Goal: Task Accomplishment & Management: Complete application form

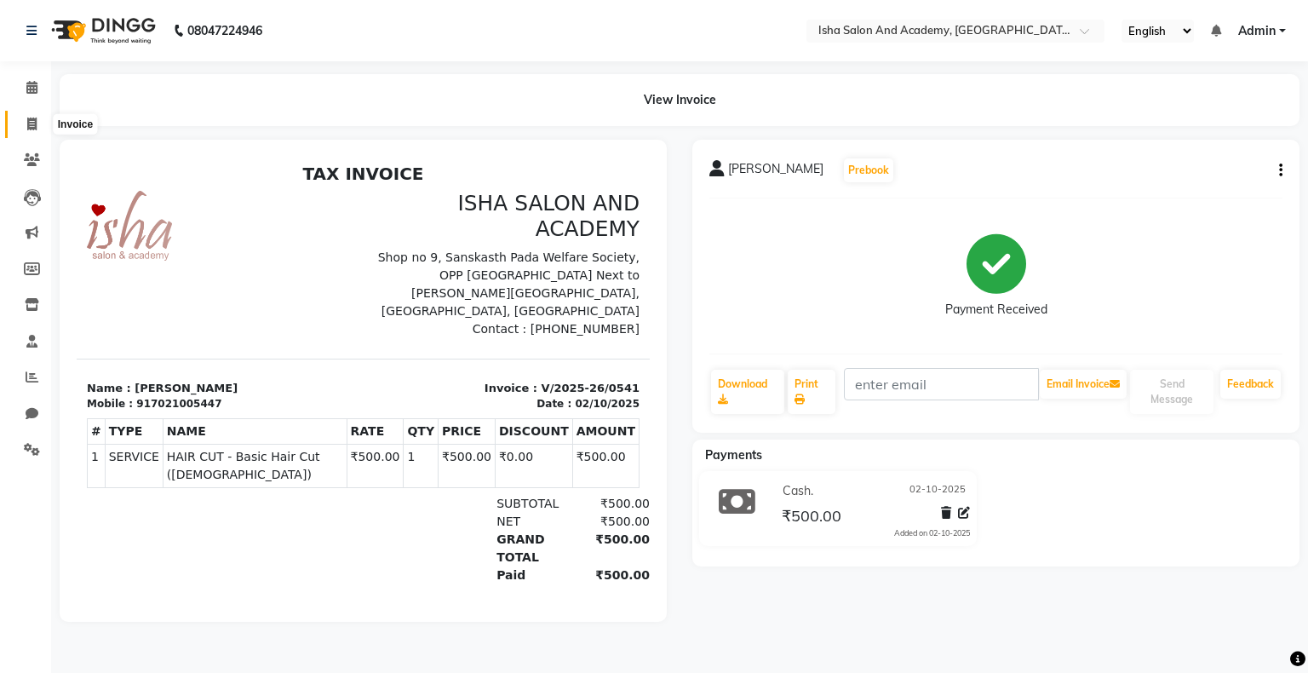
click at [27, 121] on icon at bounding box center [31, 123] width 9 height 13
select select "service"
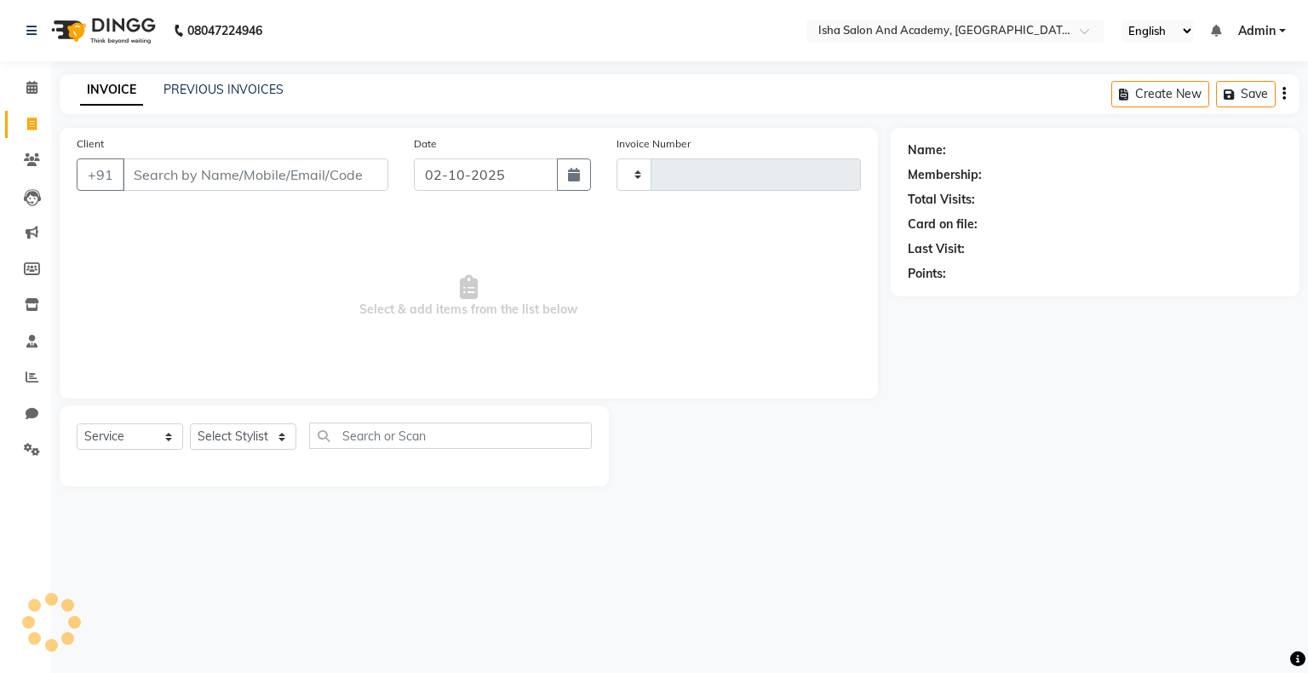
click at [27, 121] on icon at bounding box center [31, 123] width 9 height 13
select select "8203"
select select "service"
click at [194, 175] on input "Client" at bounding box center [256, 174] width 266 height 32
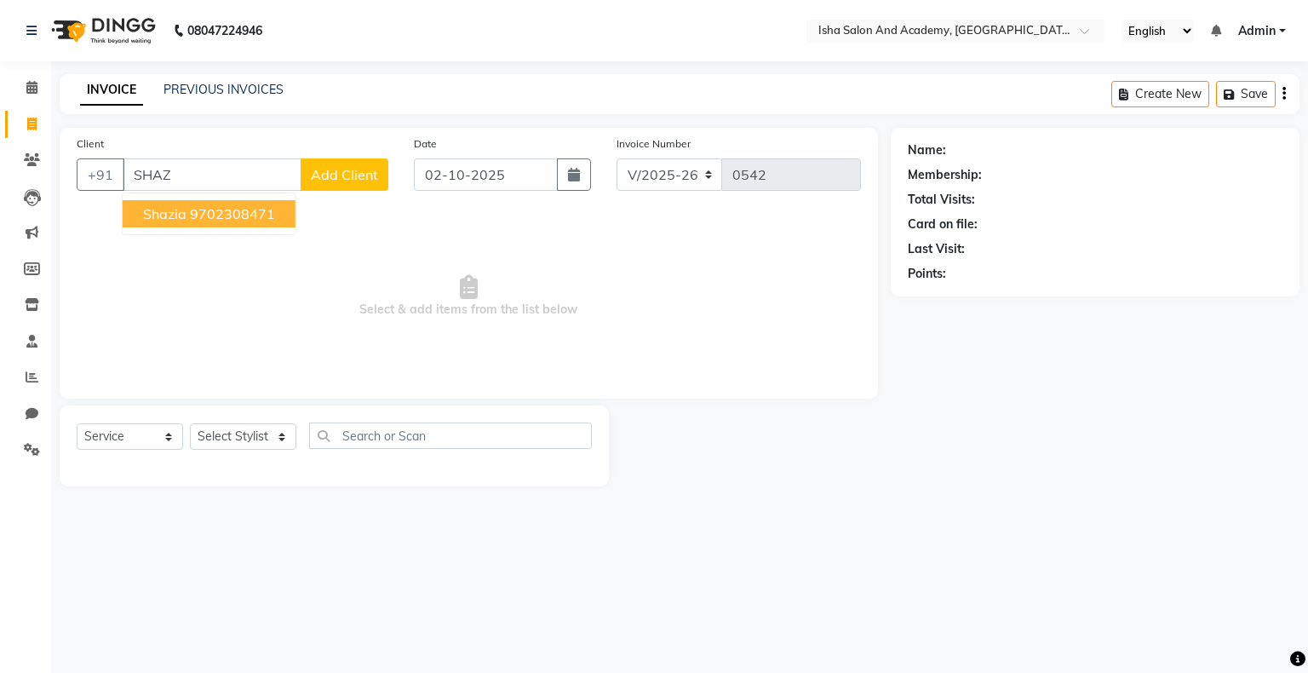
click at [198, 213] on ngb-highlight "9702308471" at bounding box center [232, 213] width 85 height 17
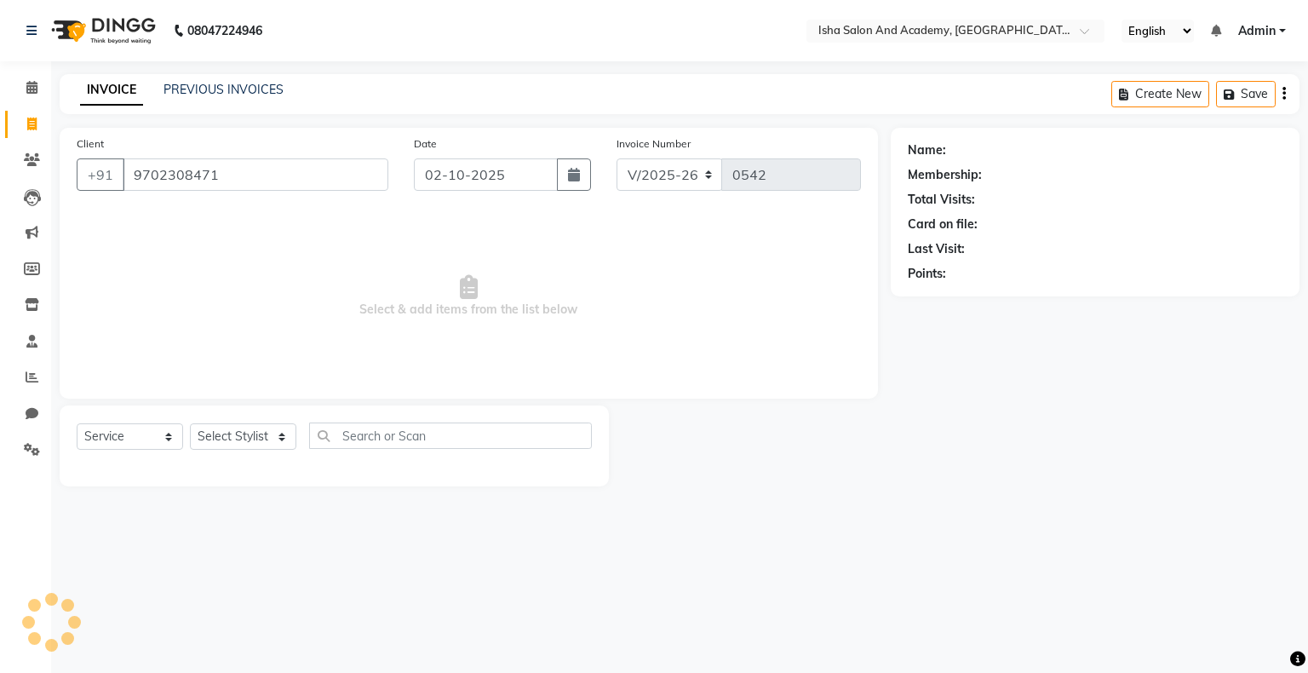
type input "9702308471"
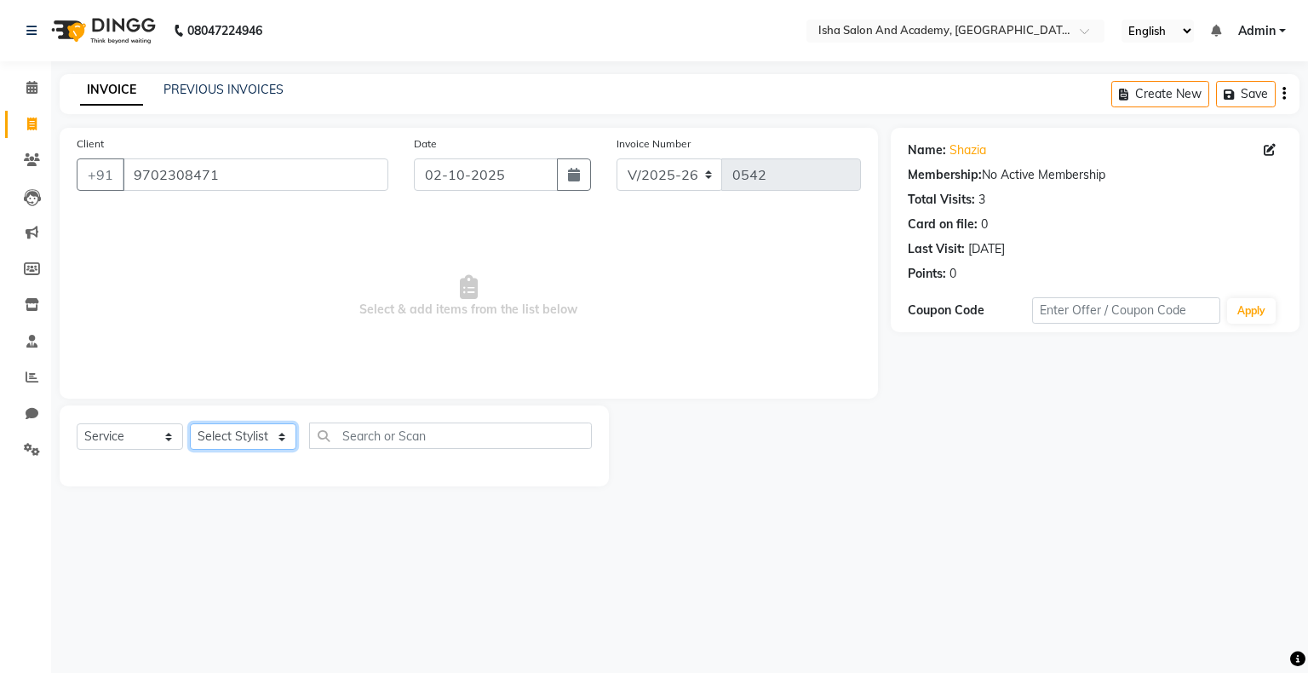
click at [225, 434] on select "Select Stylist [PERSON_NAME] [PERSON_NAME] [PERSON_NAME]" at bounding box center [243, 436] width 106 height 26
select select "77635"
click at [190, 424] on select "Select Stylist [PERSON_NAME] [PERSON_NAME] [PERSON_NAME]" at bounding box center [243, 436] width 106 height 26
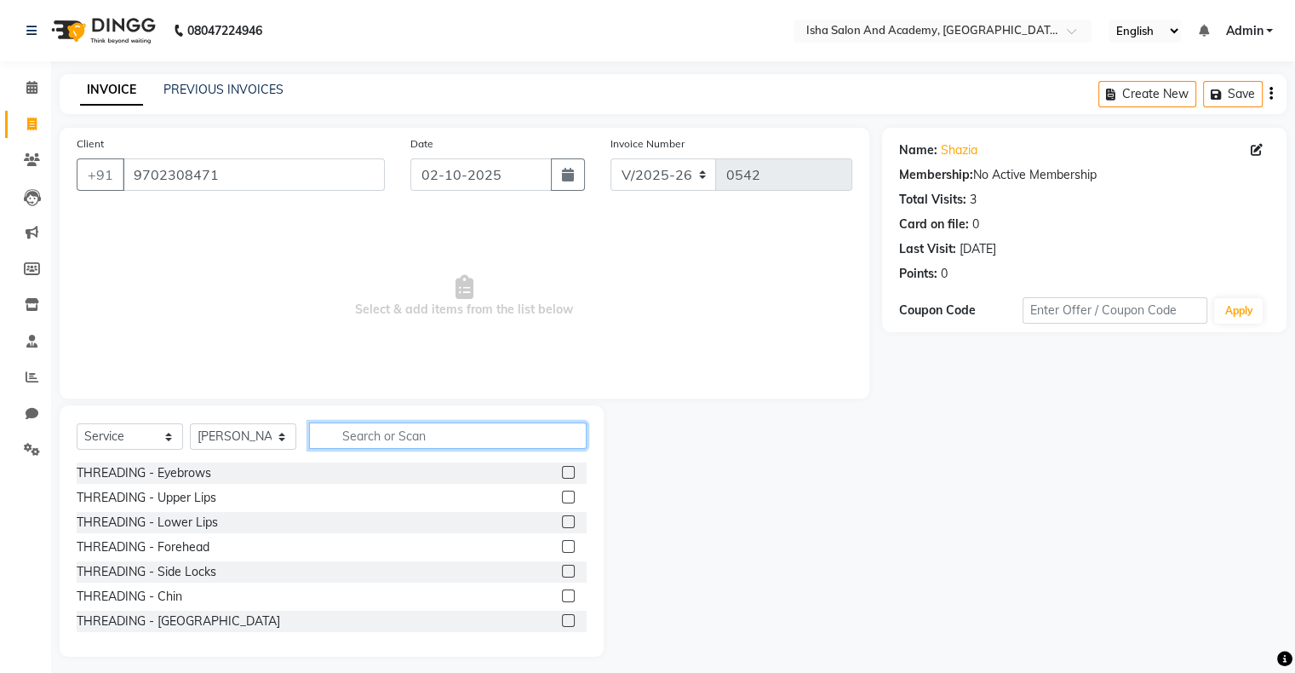
click at [358, 438] on input "text" at bounding box center [448, 435] width 278 height 26
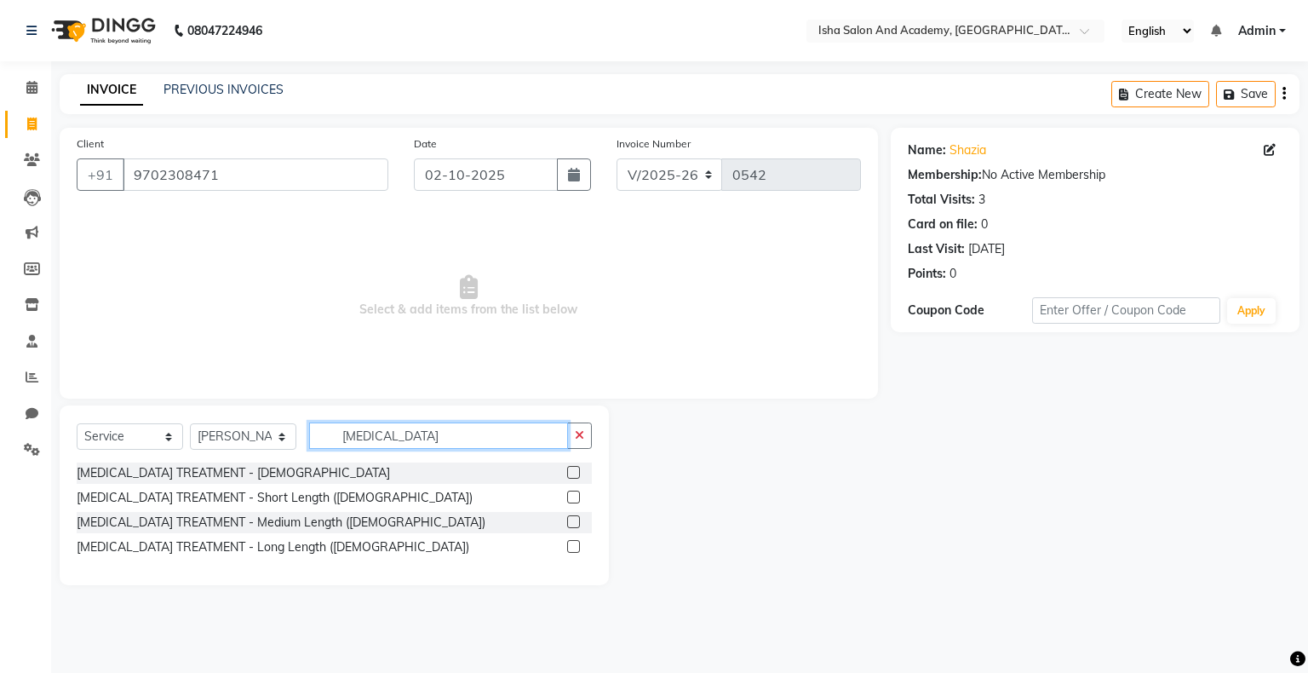
type input "[MEDICAL_DATA]"
click at [573, 522] on label at bounding box center [573, 521] width 13 height 13
click at [573, 522] on input "checkbox" at bounding box center [572, 522] width 11 height 11
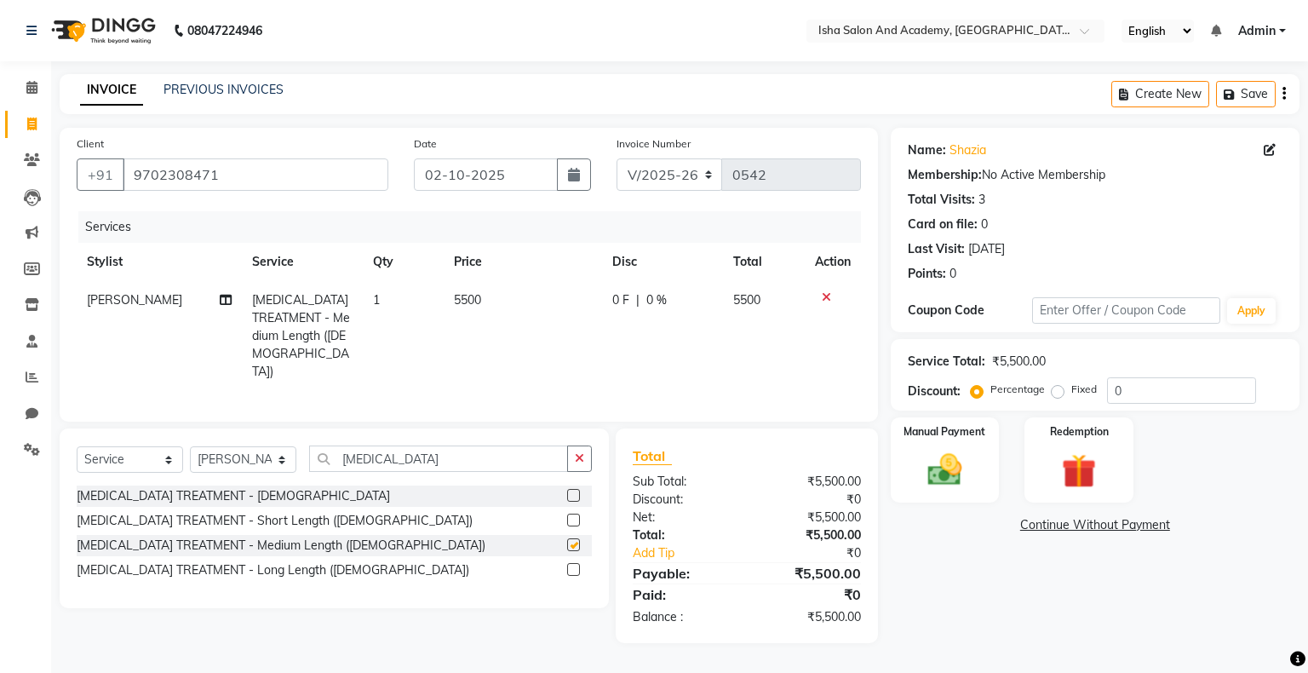
checkbox input "false"
click at [621, 302] on span "0 F" at bounding box center [620, 300] width 17 height 18
select select "77635"
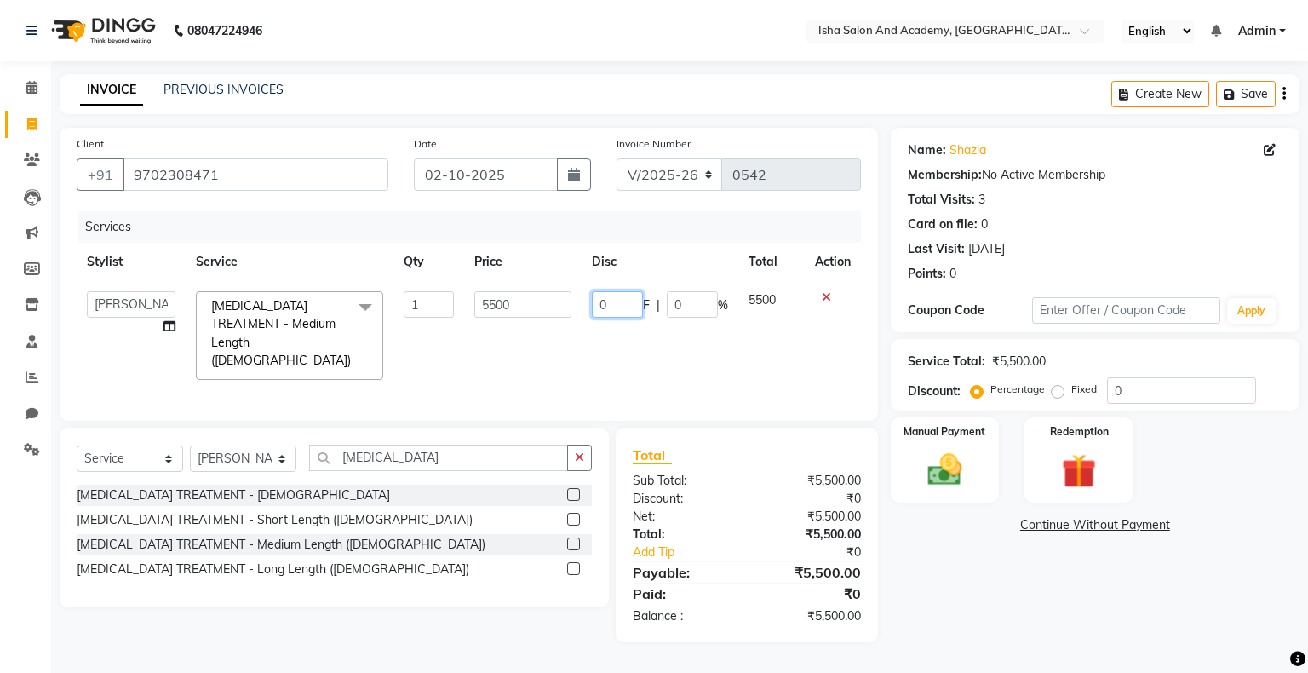
click at [621, 302] on input "0" at bounding box center [617, 304] width 51 height 26
type input "0"
type input "5"
type input "2500"
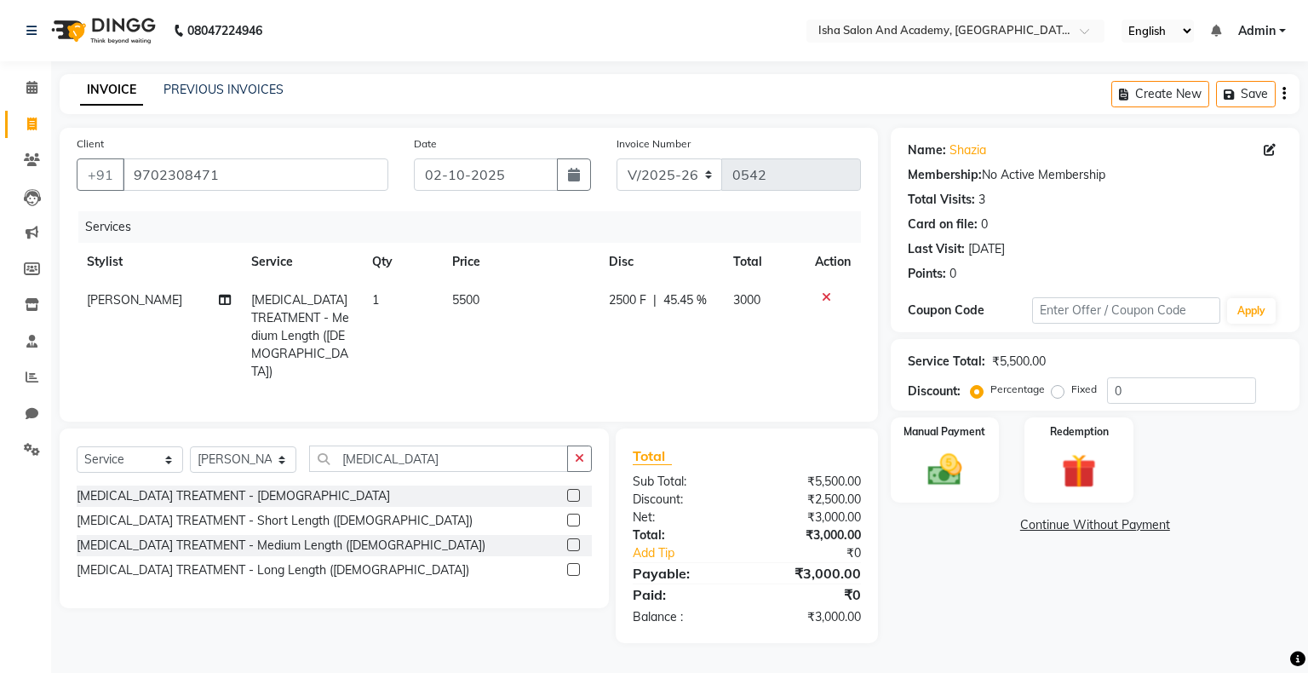
click at [663, 351] on td "2500 F | 45.45 %" at bounding box center [660, 336] width 124 height 110
select select "77635"
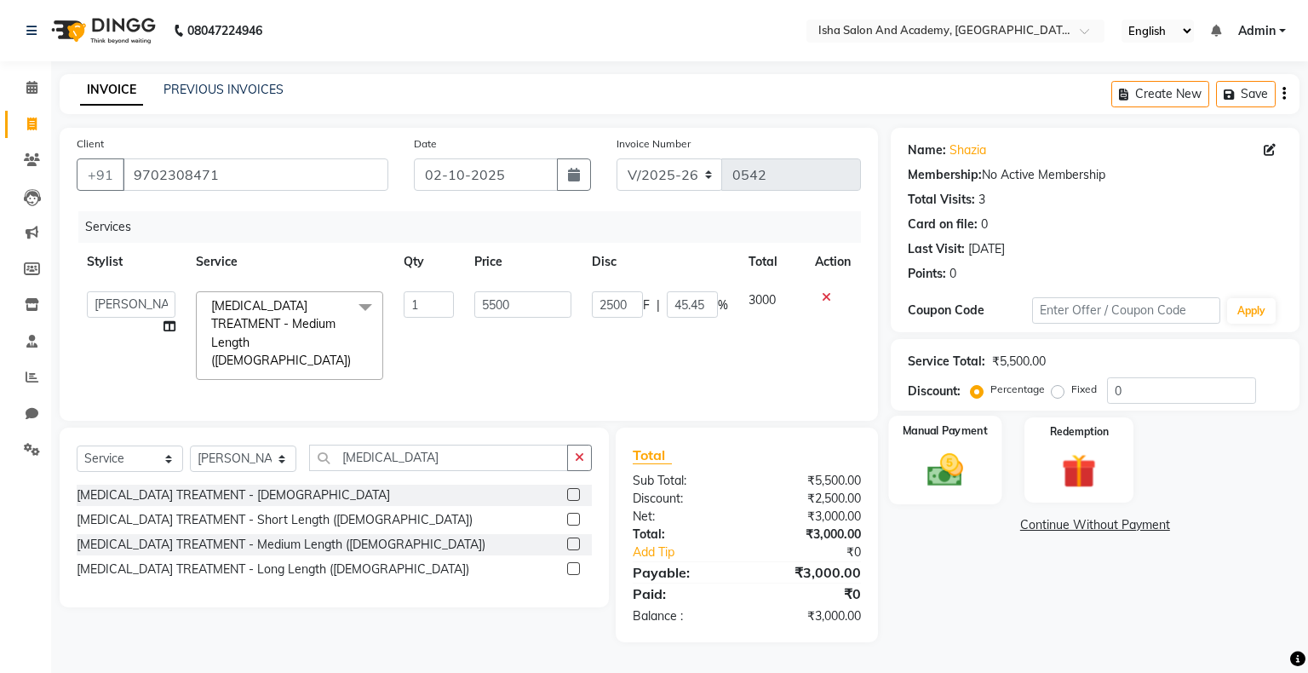
click at [967, 461] on img at bounding box center [944, 469] width 58 height 41
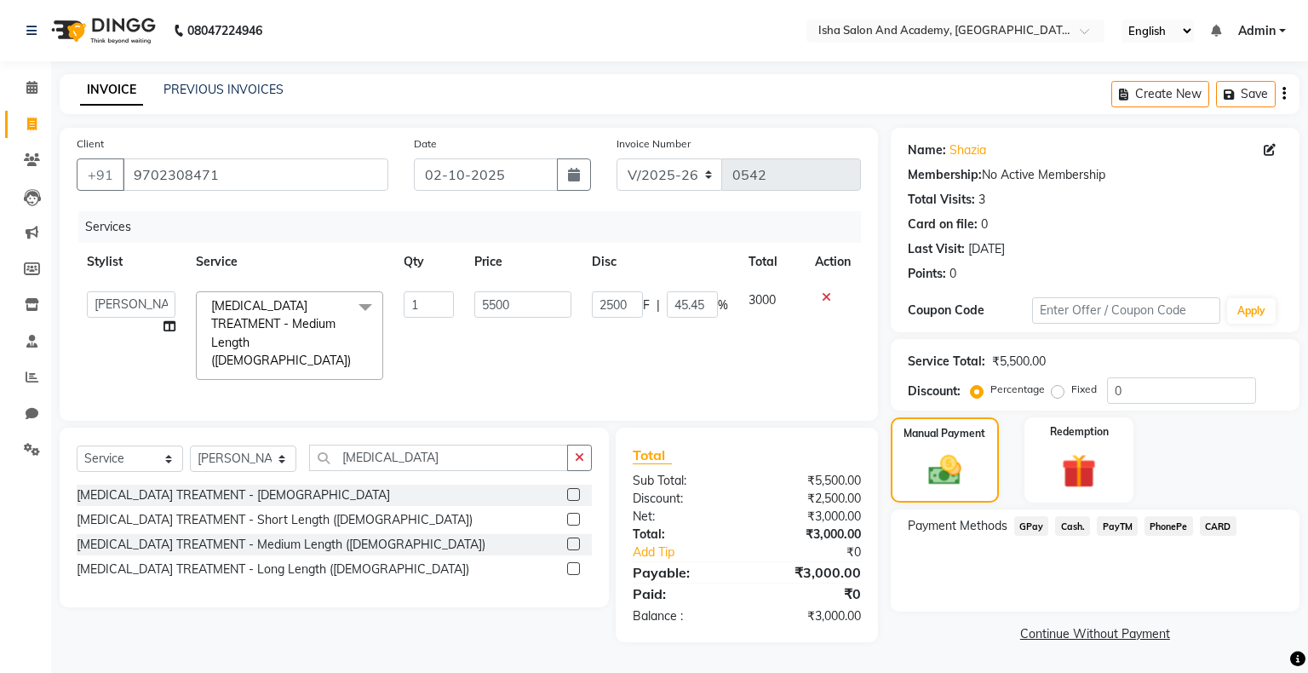
click at [1107, 528] on span "PayTM" at bounding box center [1116, 526] width 41 height 20
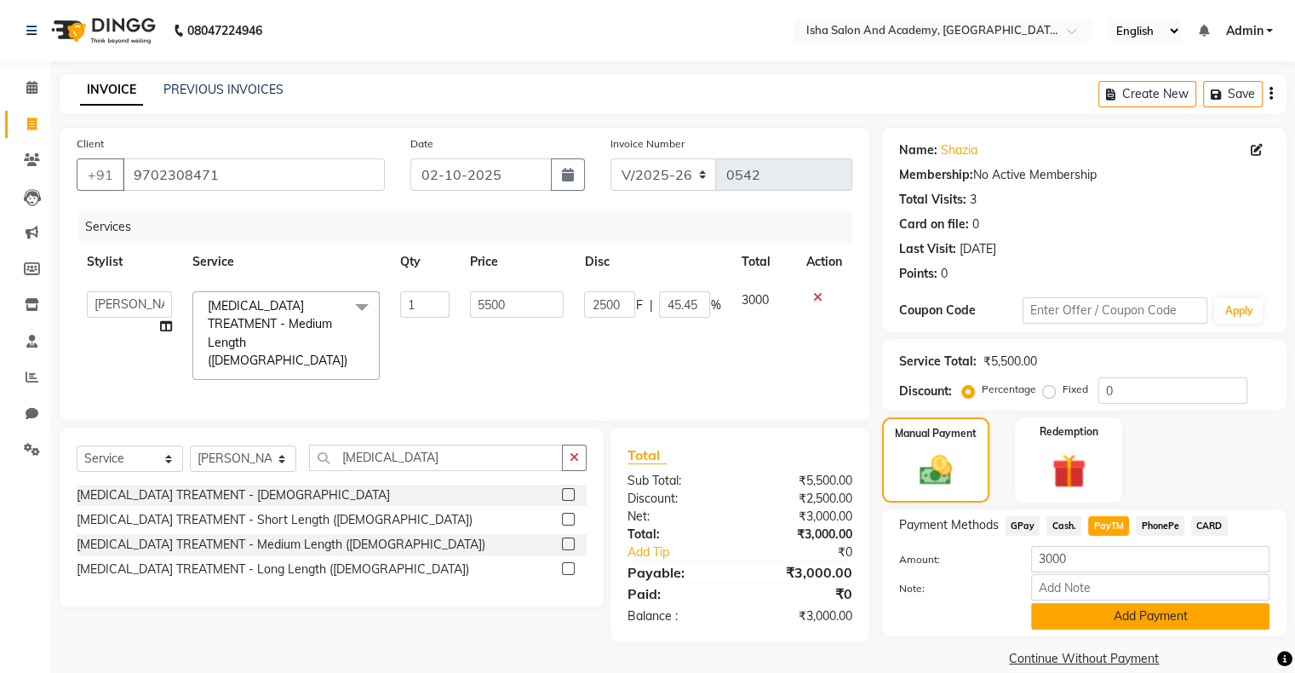
click at [1095, 615] on button "Add Payment" at bounding box center [1150, 616] width 238 height 26
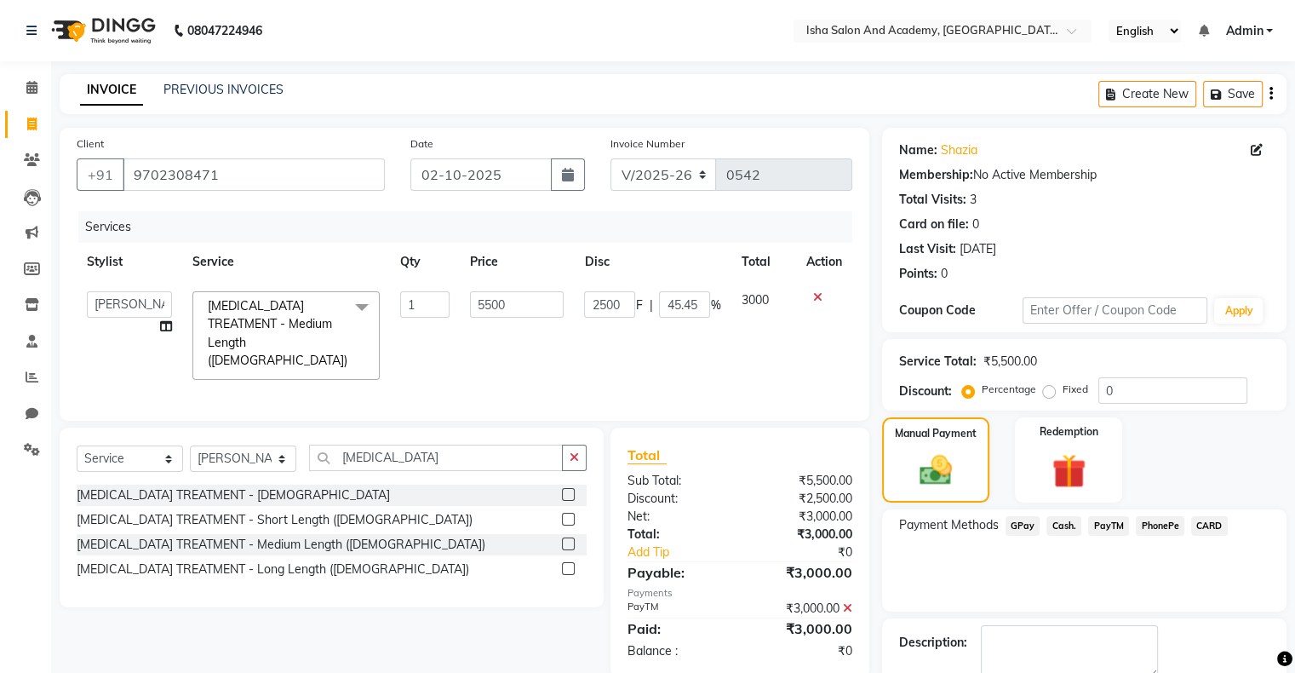
scroll to position [94, 0]
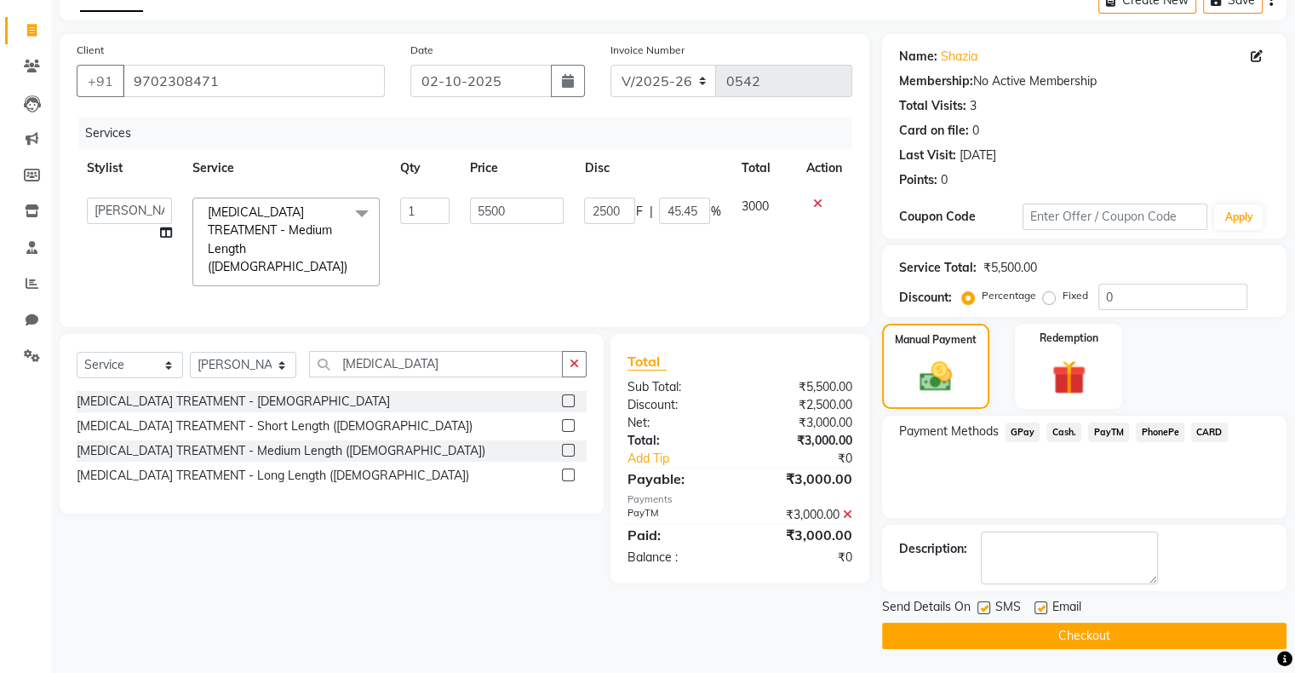
click at [1014, 632] on button "Checkout" at bounding box center [1084, 635] width 404 height 26
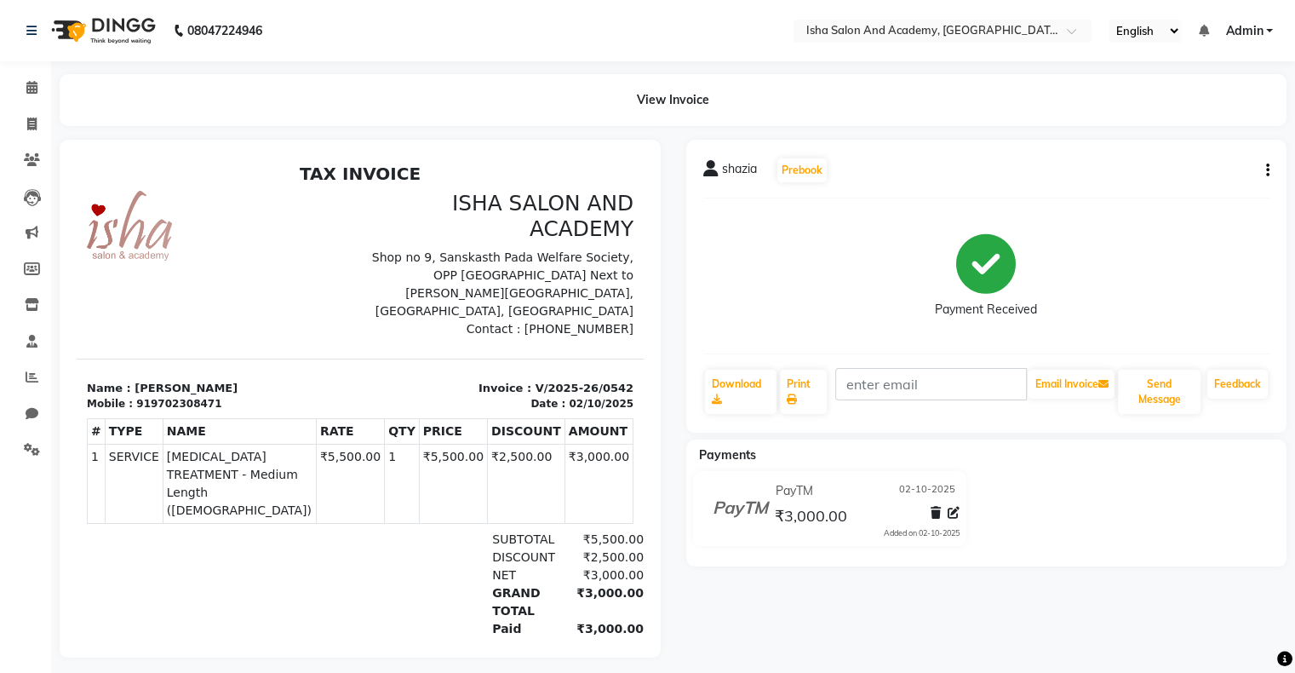
scroll to position [21, 0]
